Goal: Complete application form

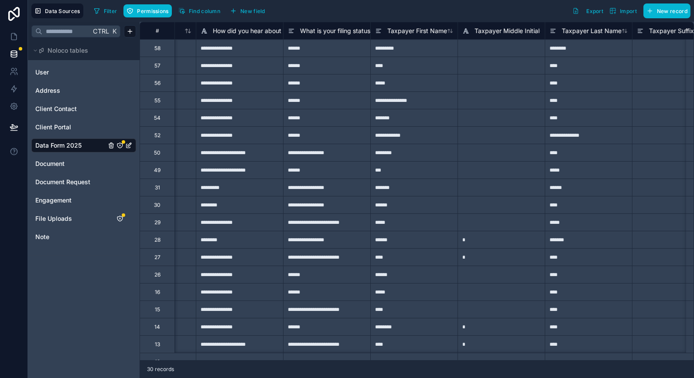
scroll to position [0, 798]
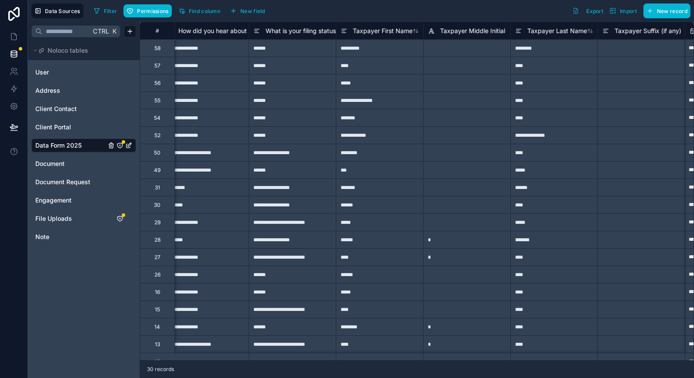
click at [158, 84] on div "56" at bounding box center [157, 83] width 6 height 7
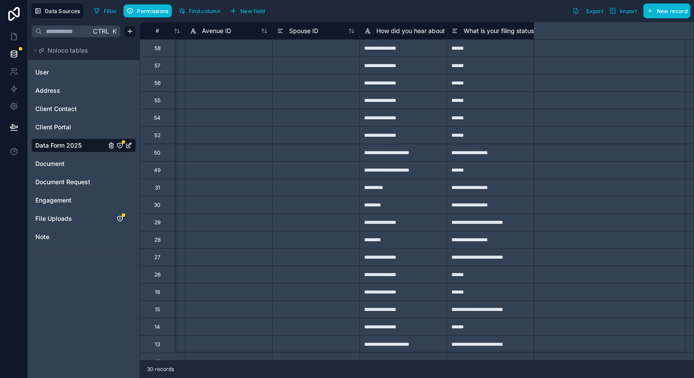
scroll to position [0, 0]
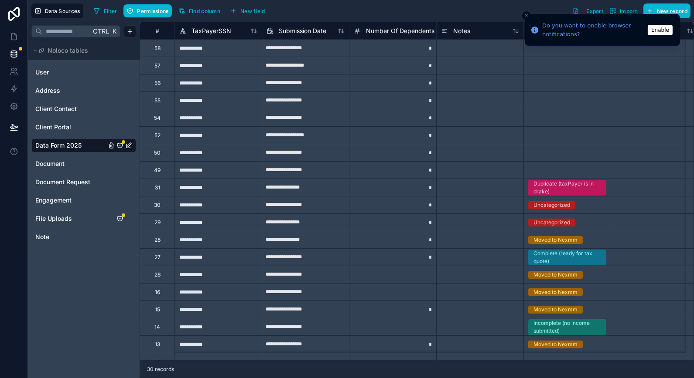
click at [437, 109] on div at bounding box center [479, 117] width 87 height 17
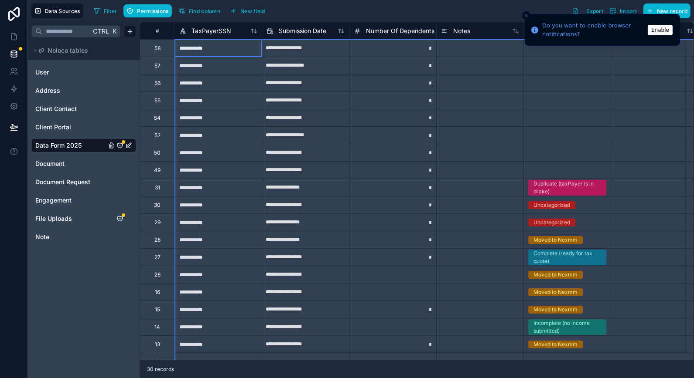
click at [530, 95] on div "Select a Data Entry Status" at bounding box center [567, 100] width 87 height 17
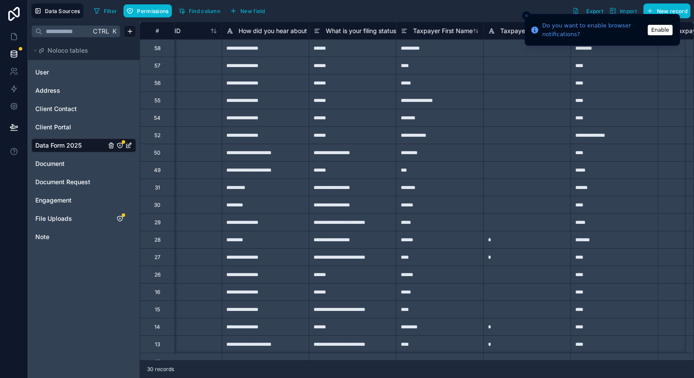
scroll to position [0, 772]
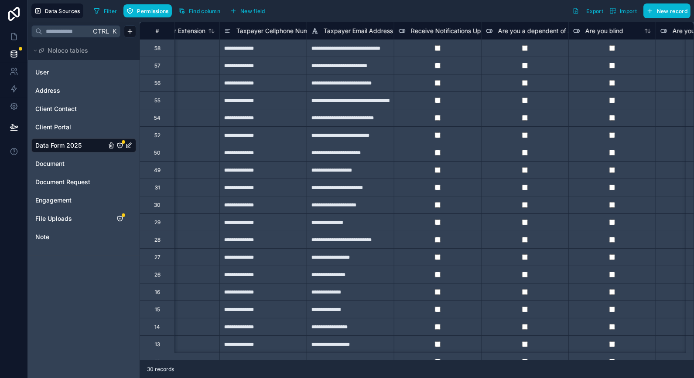
scroll to position [0, 1637]
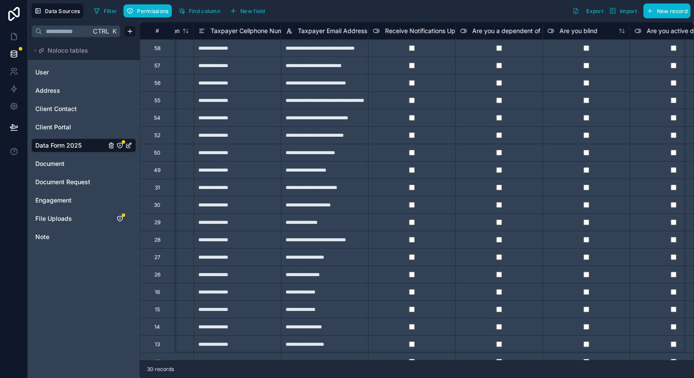
click at [148, 140] on div "52" at bounding box center [156, 134] width 35 height 17
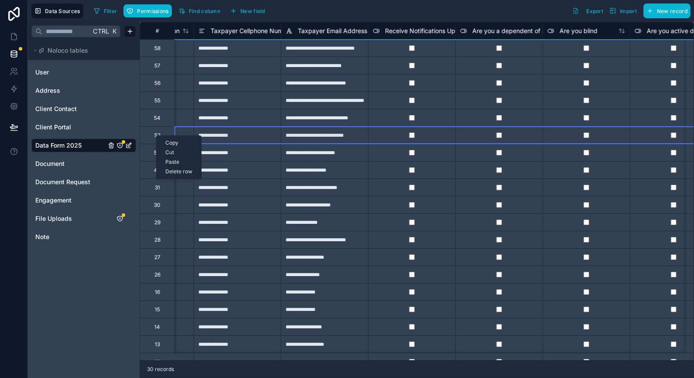
drag, startPoint x: 156, startPoint y: 136, endPoint x: 148, endPoint y: 130, distance: 9.7
drag, startPoint x: 156, startPoint y: 136, endPoint x: 149, endPoint y: 132, distance: 8.0
click at [187, 177] on div "Delete row" at bounding box center [189, 177] width 44 height 10
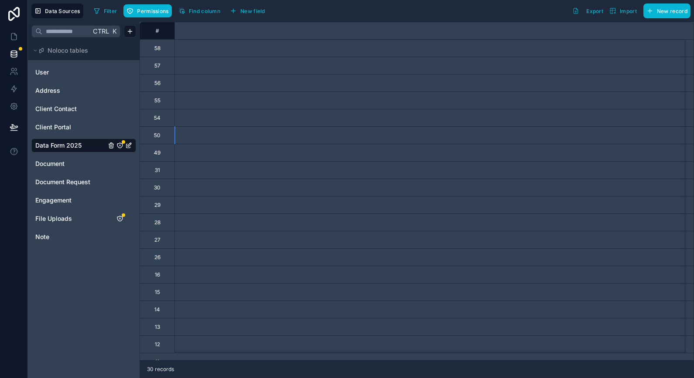
scroll to position [0, 0]
